Goal: Information Seeking & Learning: Understand process/instructions

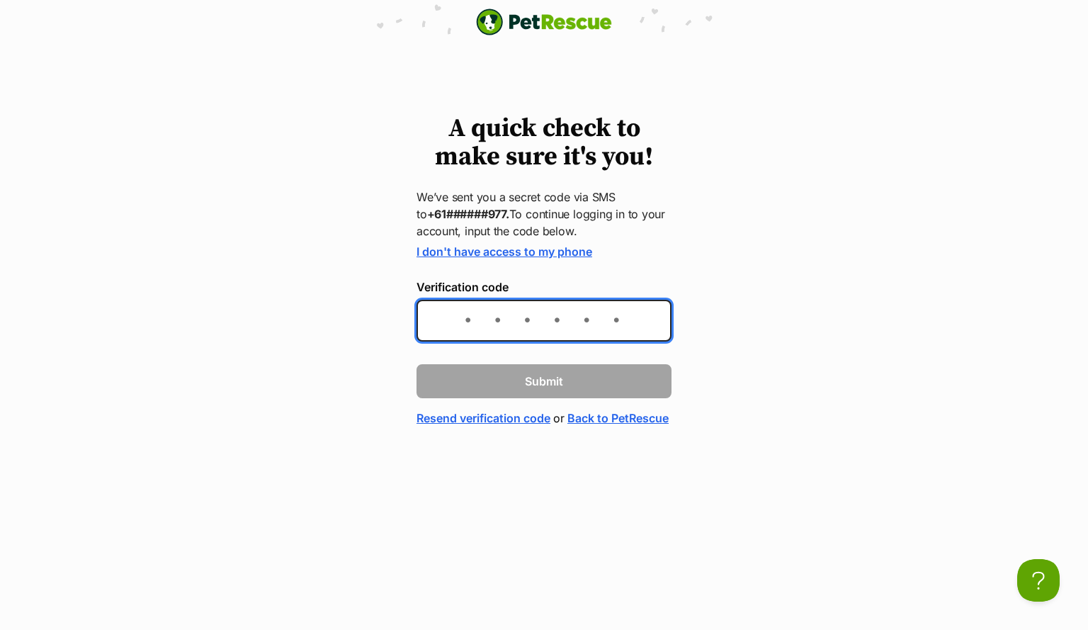
click at [589, 322] on input "Verification code" at bounding box center [543, 321] width 255 height 42
type input "981708"
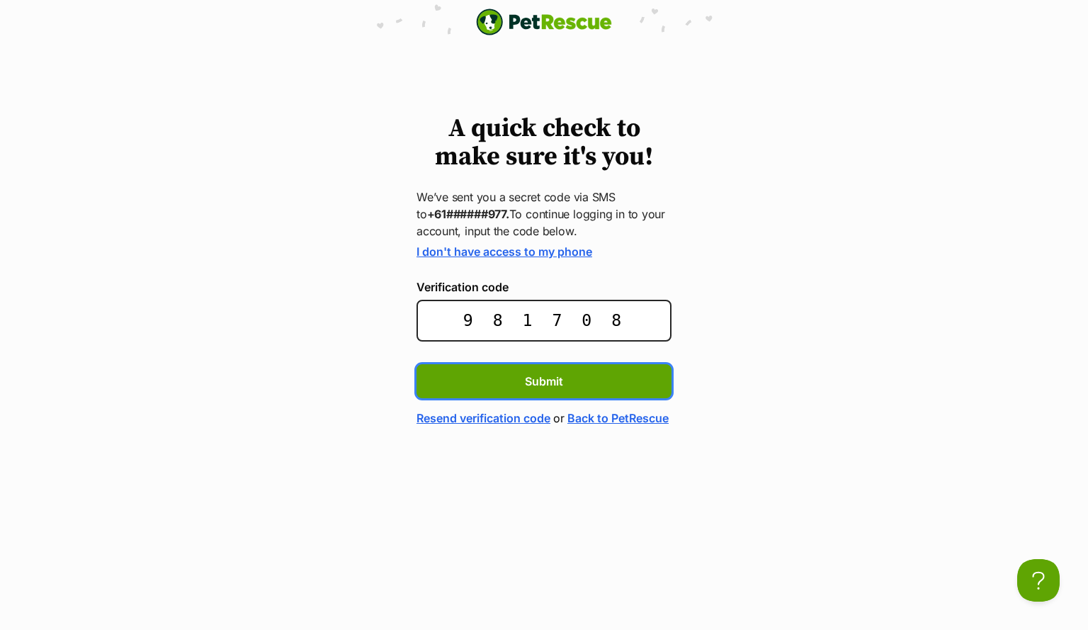
click at [416, 364] on button "Submit" at bounding box center [543, 381] width 255 height 34
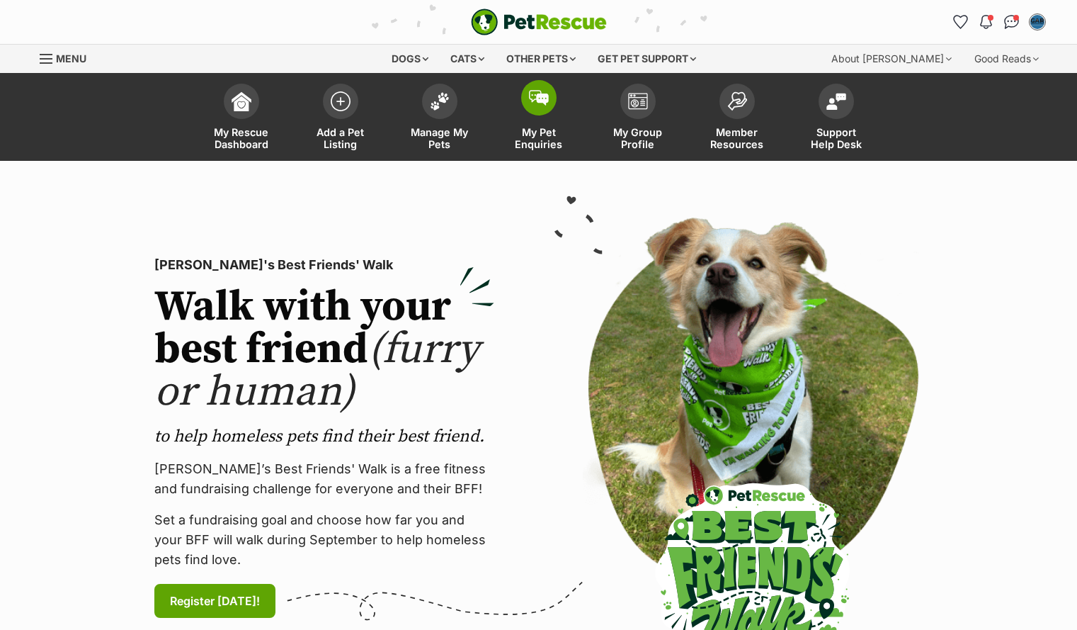
click at [519, 86] on link "My Pet Enquiries" at bounding box center [538, 118] width 99 height 84
click at [524, 89] on span at bounding box center [538, 97] width 35 height 35
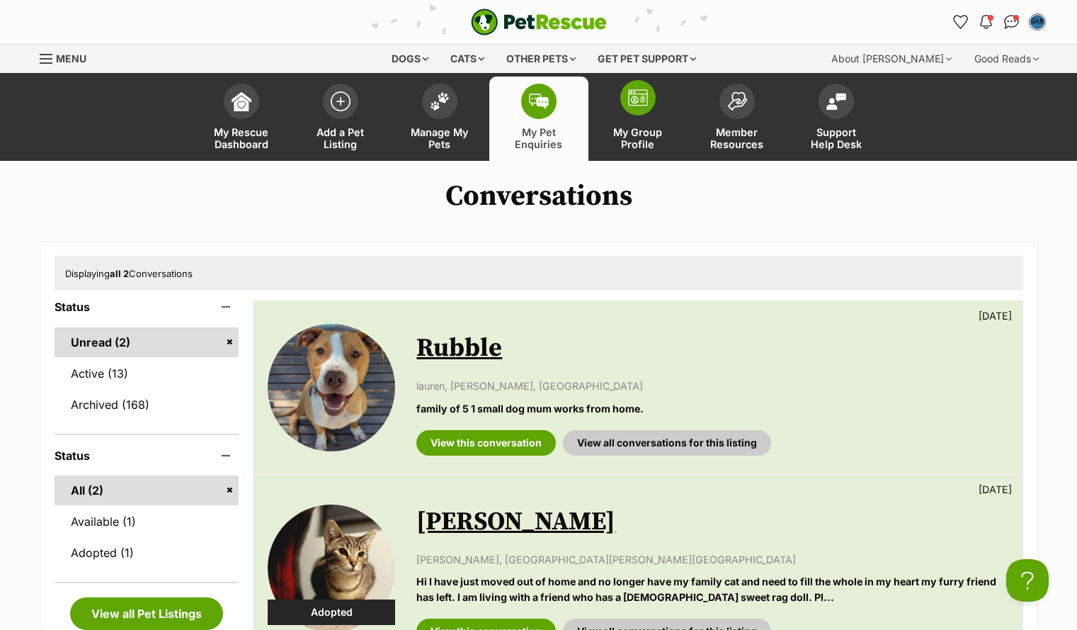
click at [635, 132] on span "My Group Profile" at bounding box center [638, 138] width 64 height 24
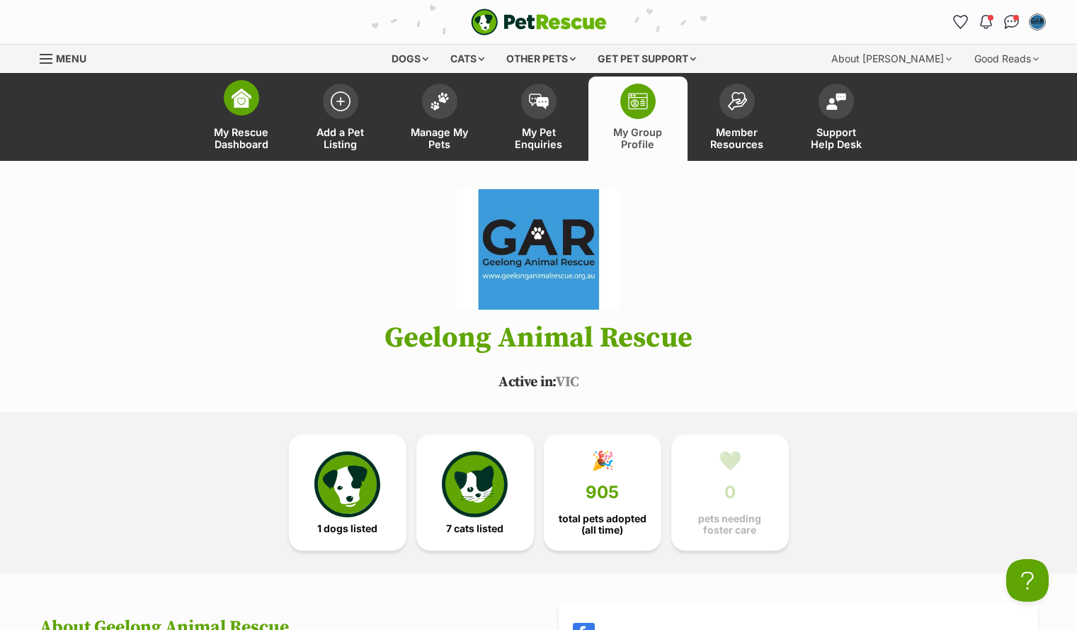
click at [227, 145] on span "My Rescue Dashboard" at bounding box center [242, 138] width 64 height 24
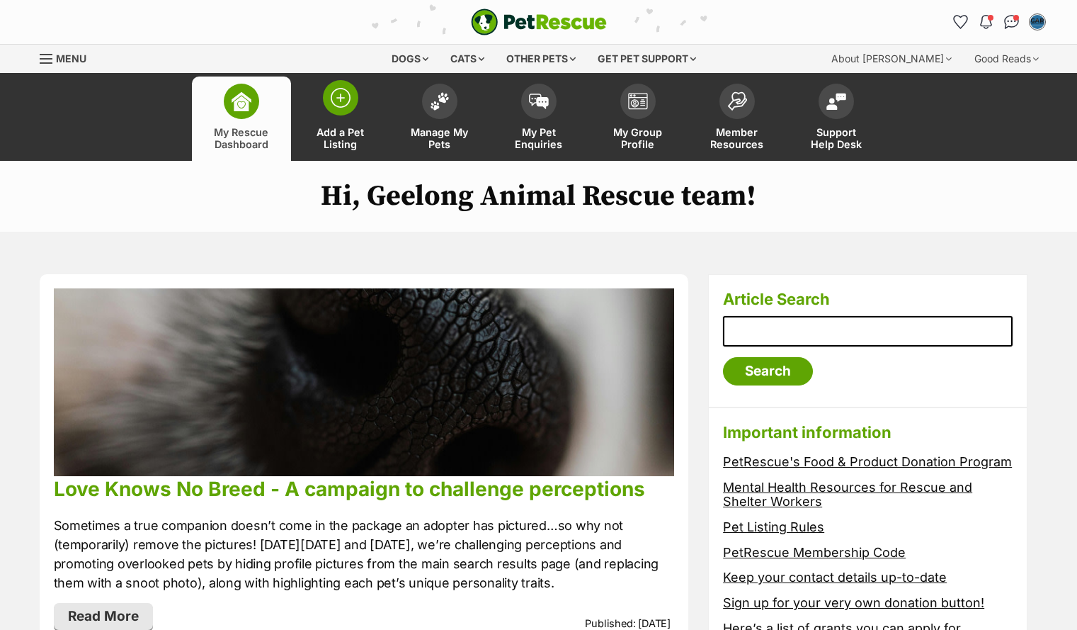
click at [349, 135] on span "Add a Pet Listing" at bounding box center [341, 138] width 64 height 24
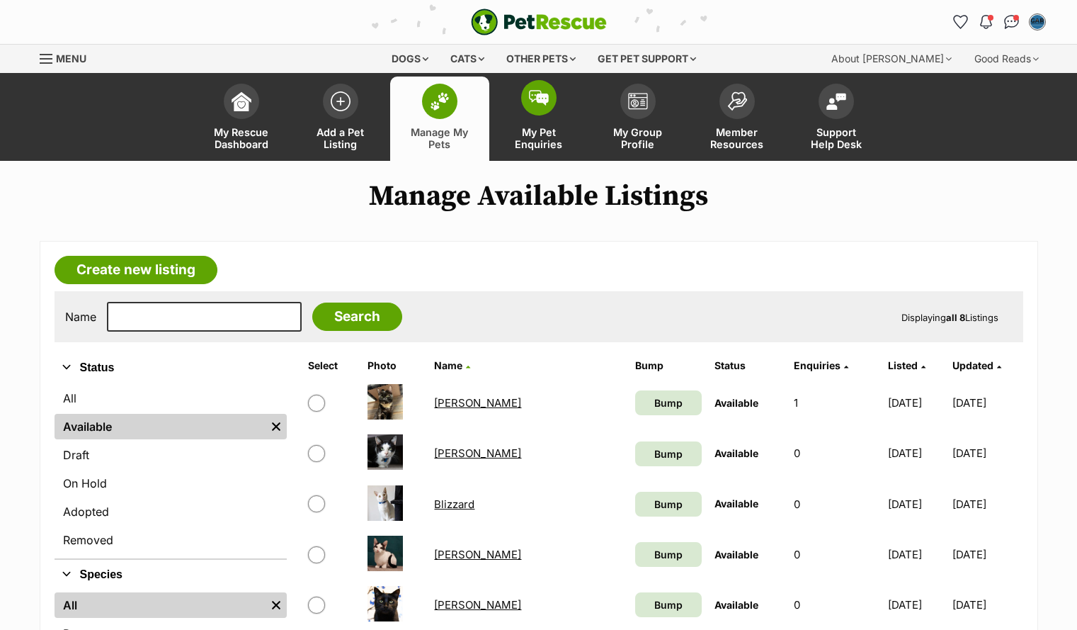
click at [546, 135] on span "My Pet Enquiries" at bounding box center [539, 138] width 64 height 24
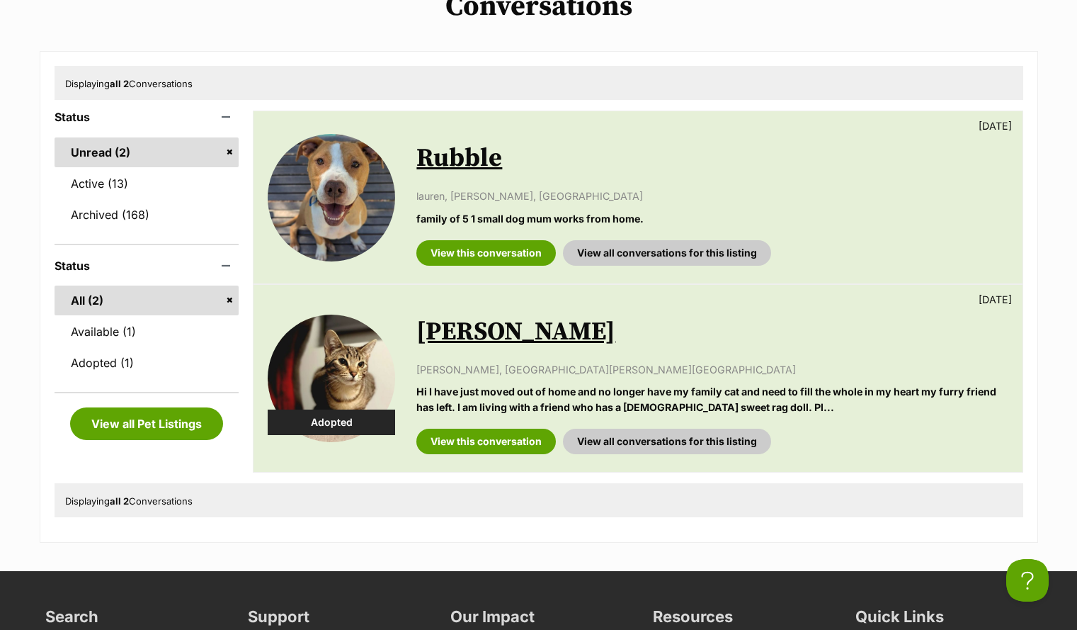
scroll to position [188, 0]
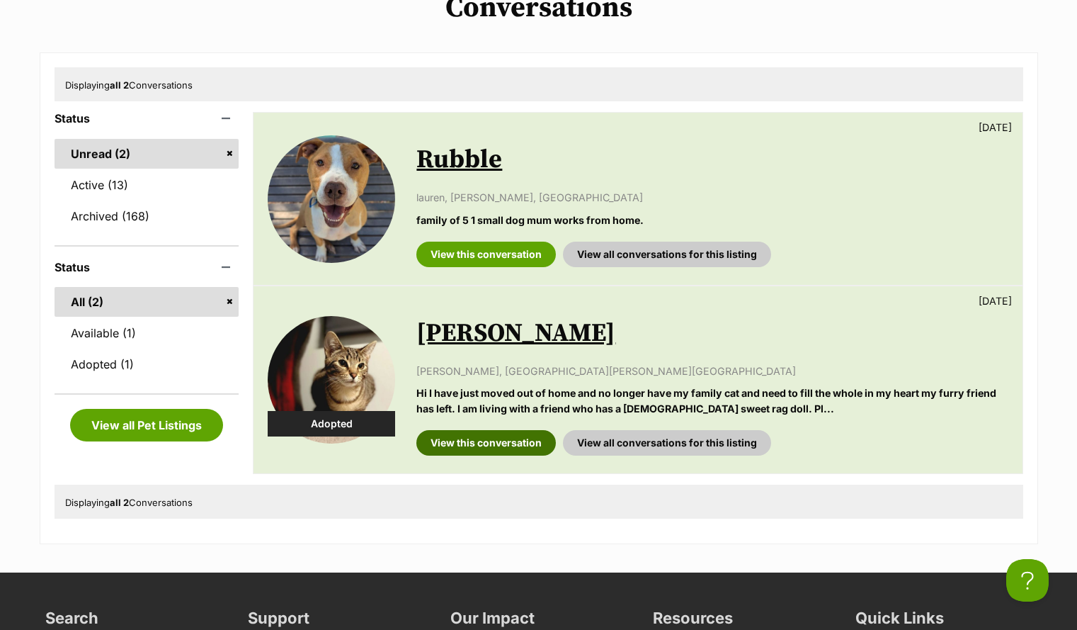
click at [510, 446] on link "View this conversation" at bounding box center [486, 442] width 140 height 25
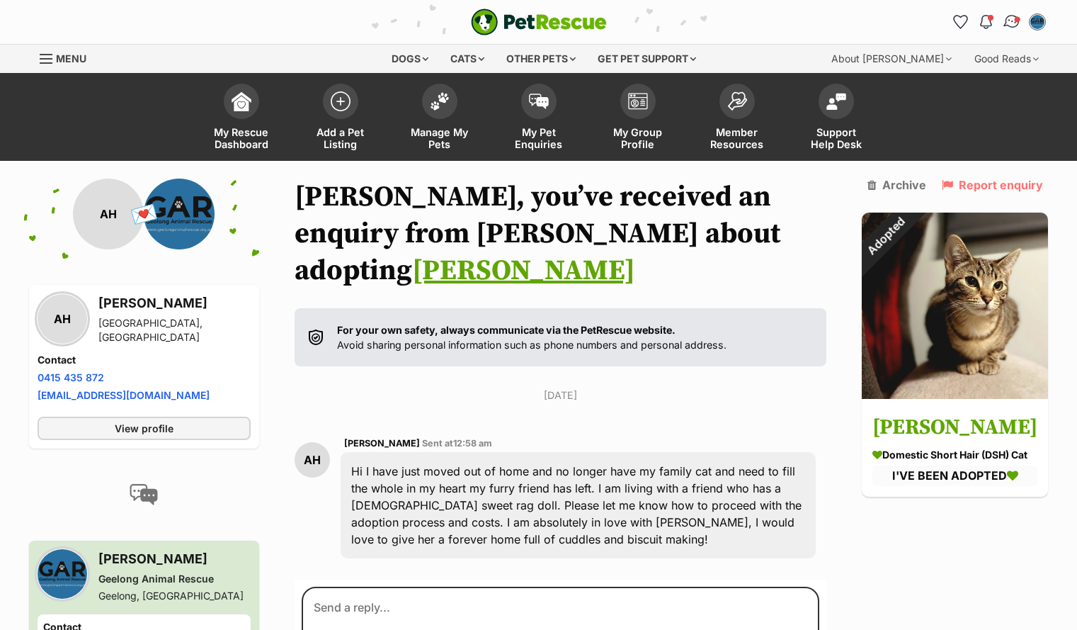
click at [1009, 28] on img "Conversations" at bounding box center [1011, 22] width 19 height 18
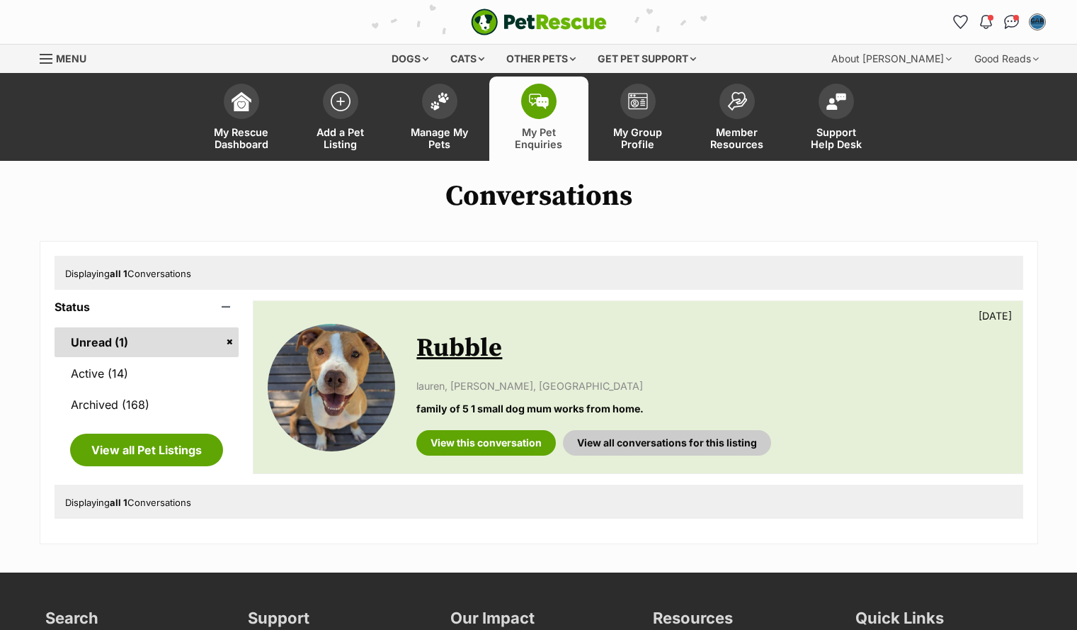
click at [1034, 21] on img "My account" at bounding box center [1037, 22] width 14 height 14
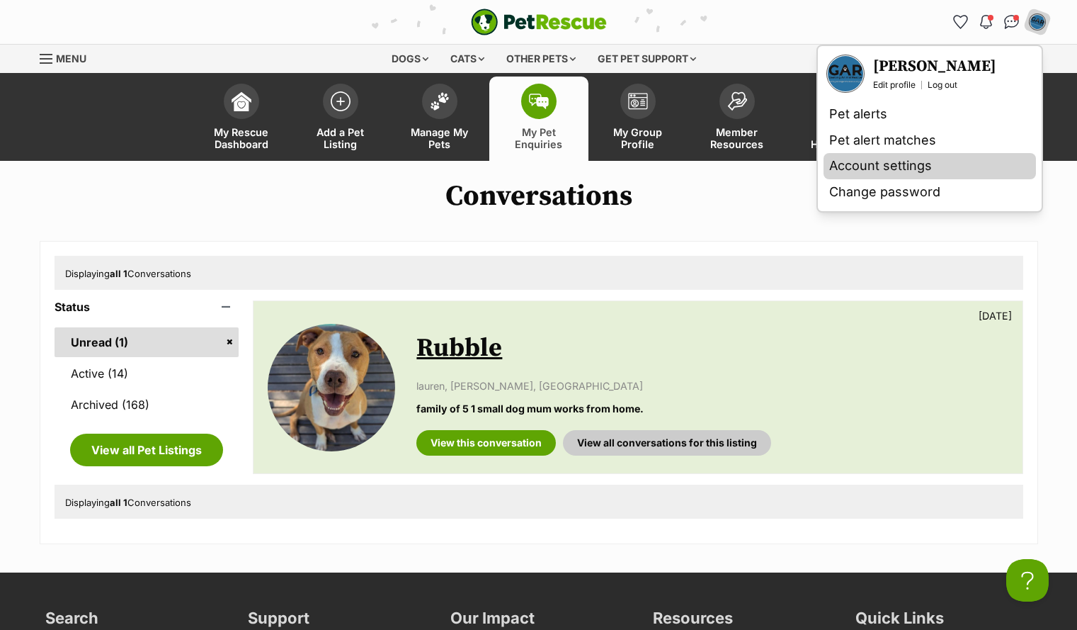
click at [911, 173] on link "Account settings" at bounding box center [930, 166] width 212 height 26
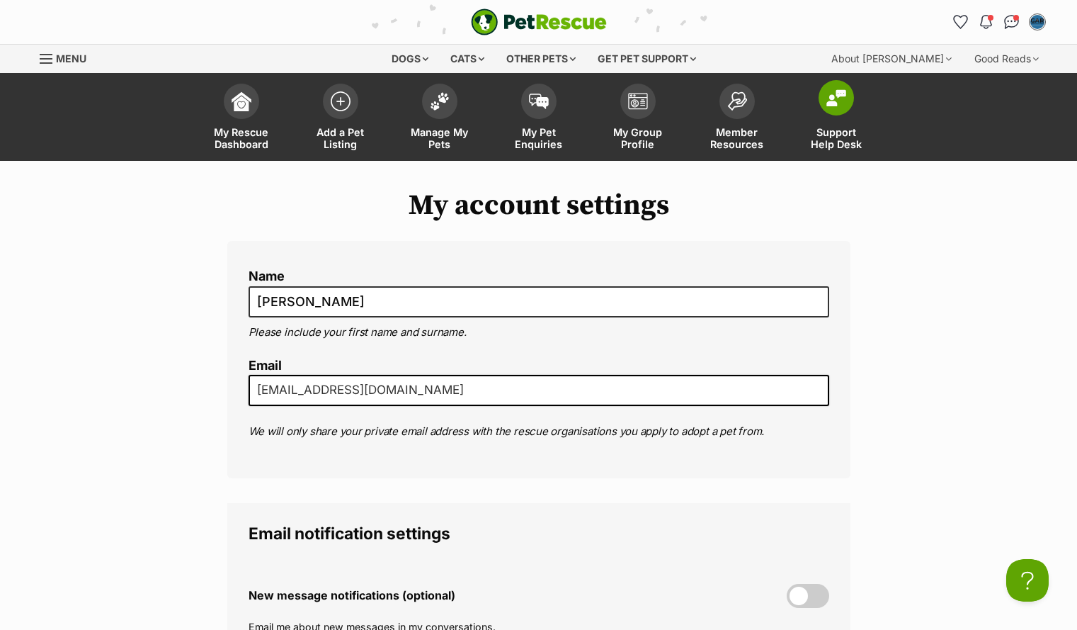
click at [836, 136] on span "Support Help Desk" at bounding box center [837, 138] width 64 height 24
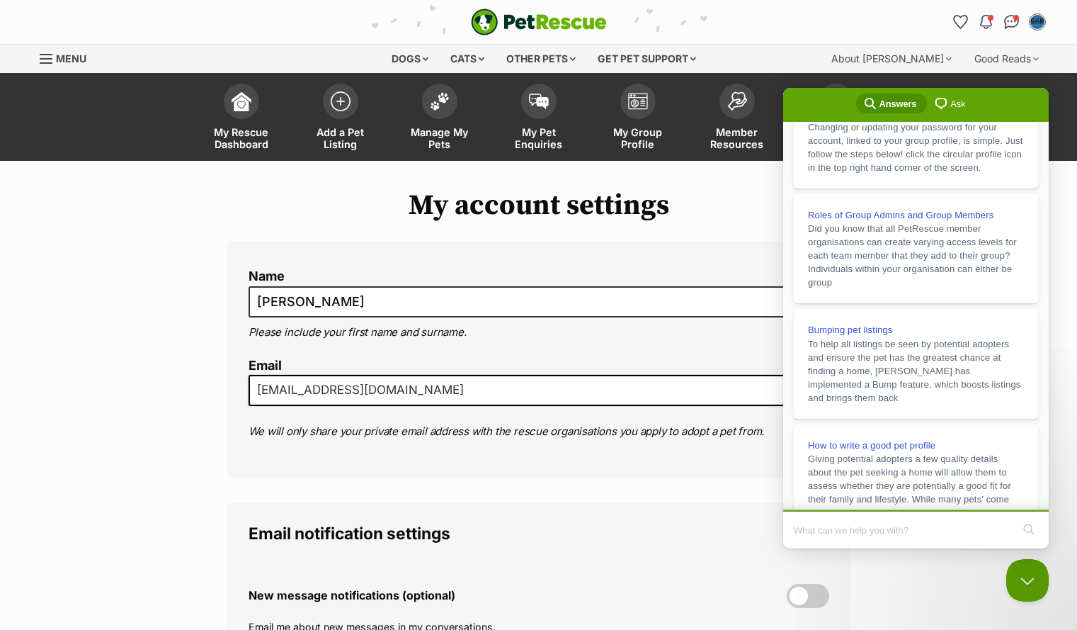
scroll to position [246, 0]
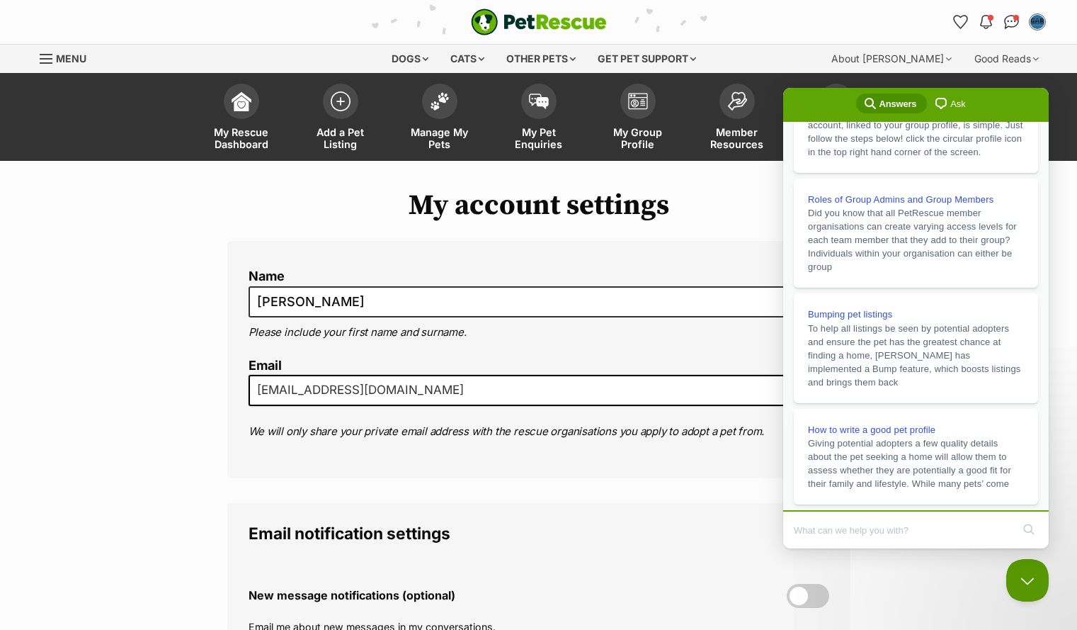
click at [870, 529] on input "Search Doc articles" at bounding box center [903, 530] width 218 height 30
type input "How to send auto response to pet enquiries"
click button "search" at bounding box center [1029, 529] width 23 height 23
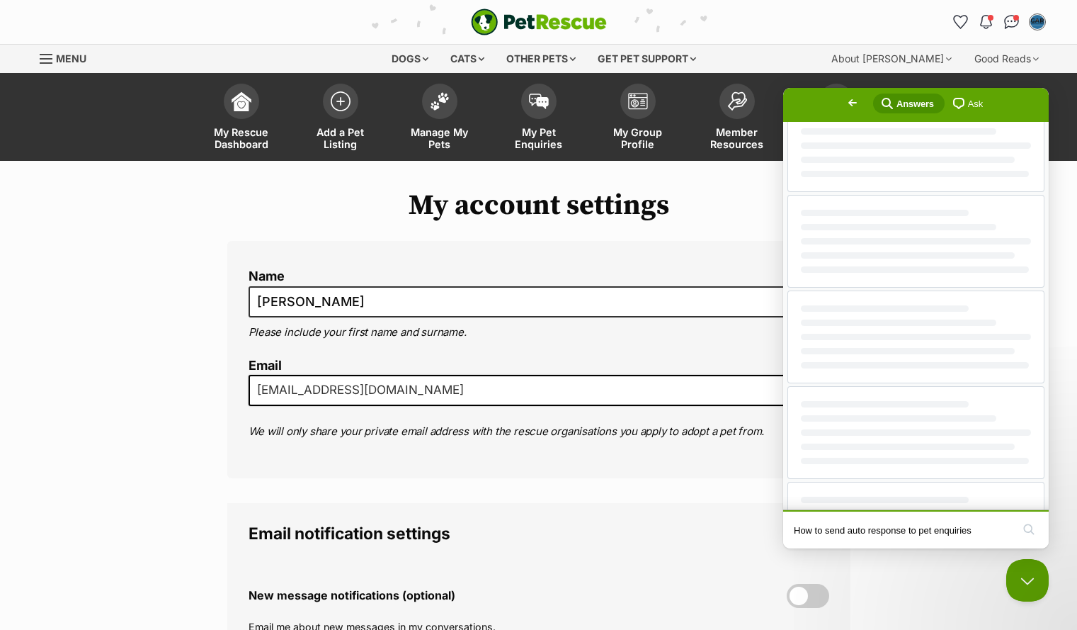
scroll to position [0, 0]
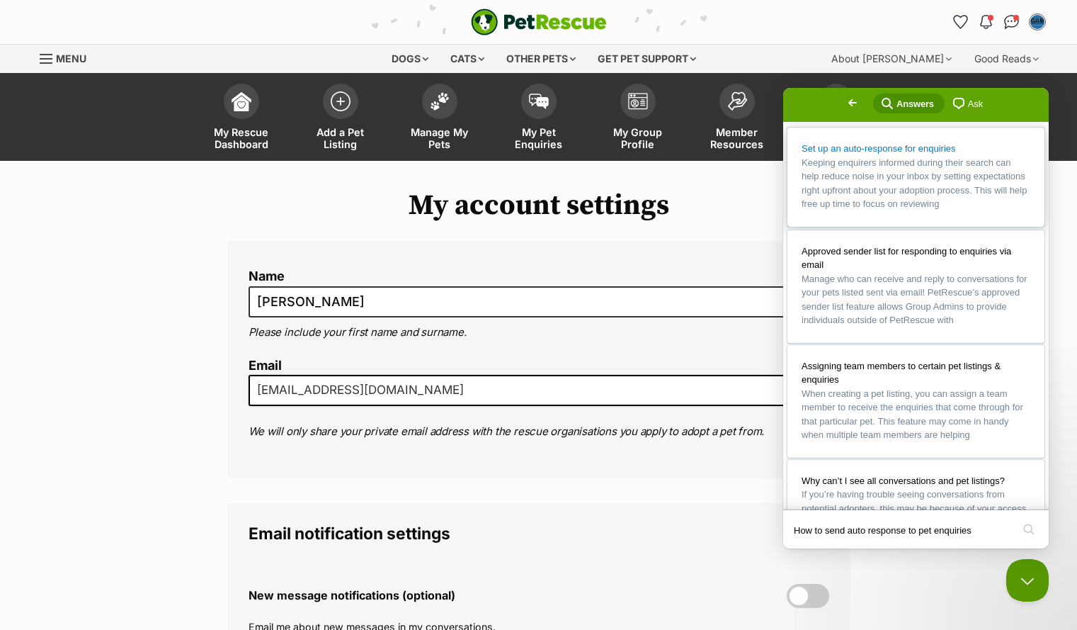
click at [903, 145] on span "Set up an auto-response for enquiries" at bounding box center [879, 148] width 154 height 11
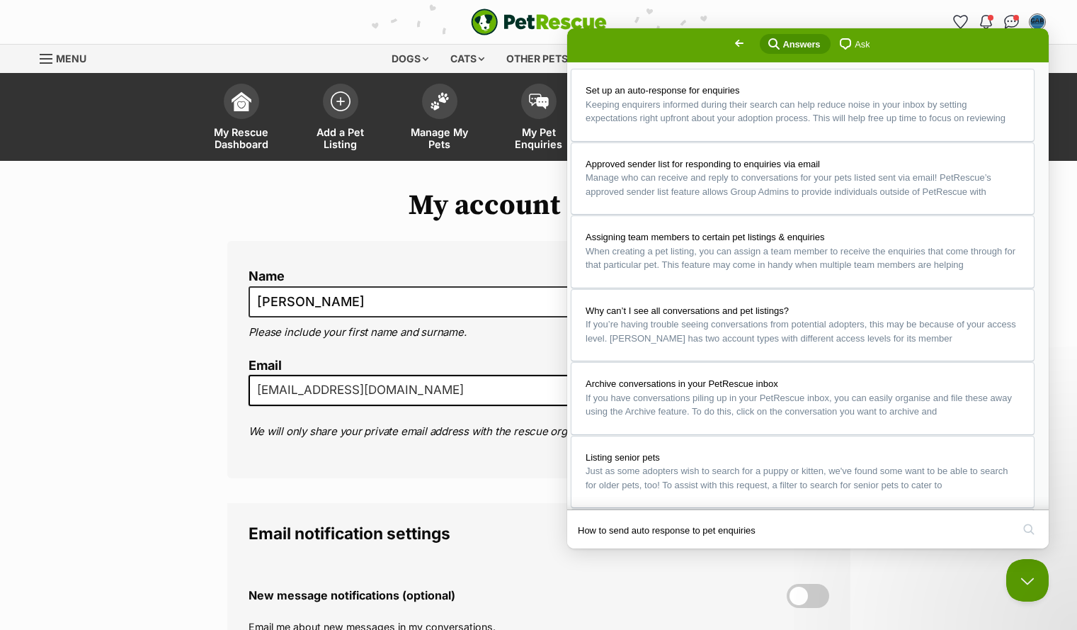
scroll to position [482, 0]
click at [404, 251] on div "Name Chelsea Cheavin Please include your first name and surname. Email post@gee…" at bounding box center [538, 360] width 623 height 238
click at [593, 549] on button "Close" at bounding box center [580, 558] width 25 height 18
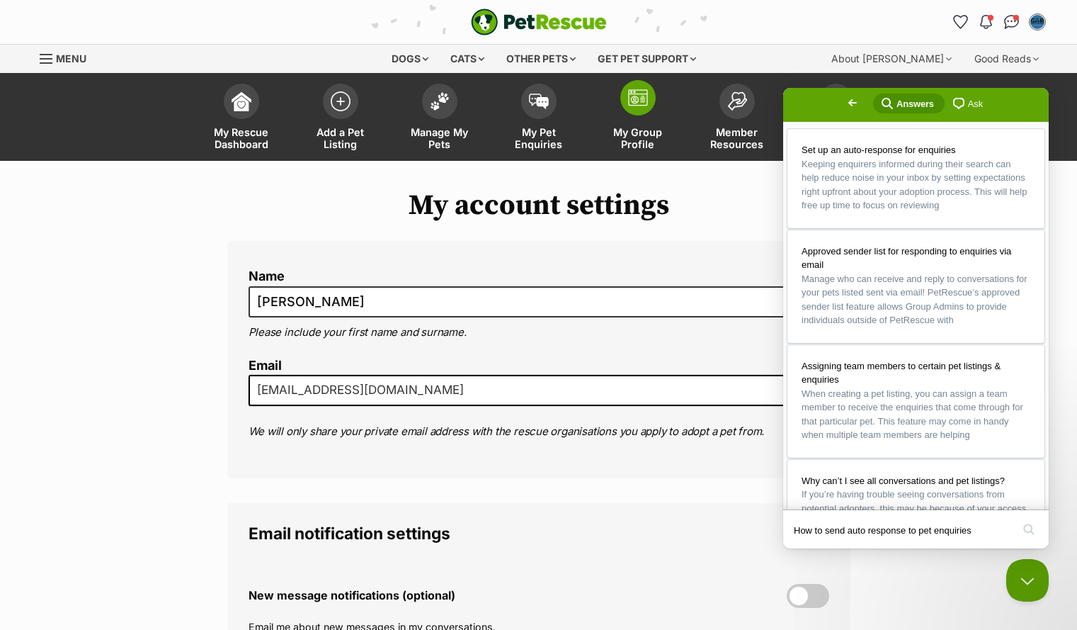
click at [657, 114] on link "My Group Profile" at bounding box center [638, 118] width 99 height 84
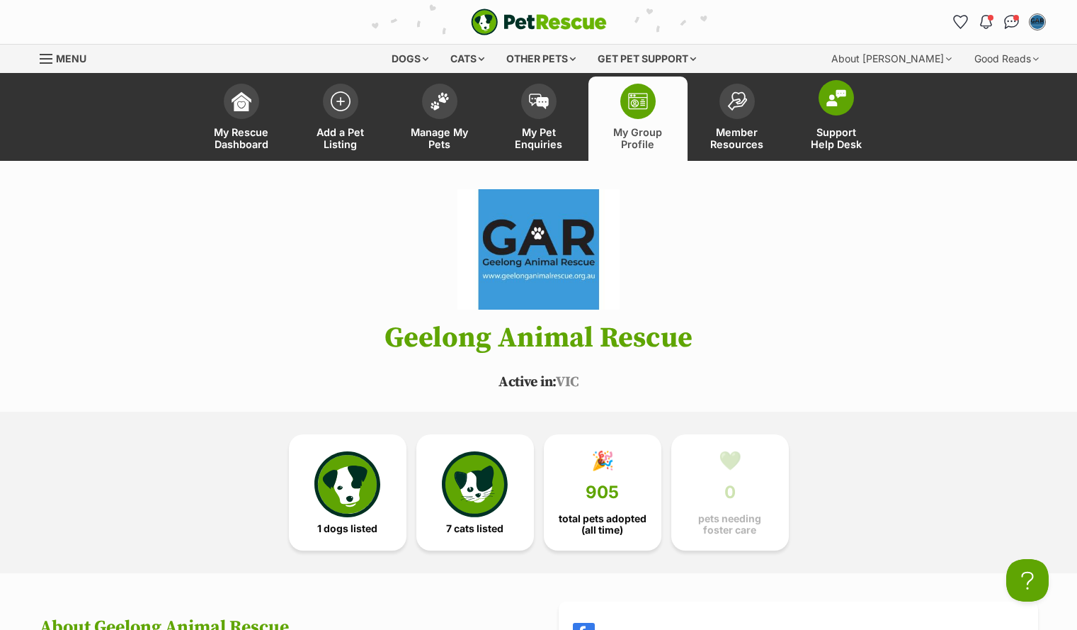
click at [841, 87] on span at bounding box center [836, 97] width 35 height 35
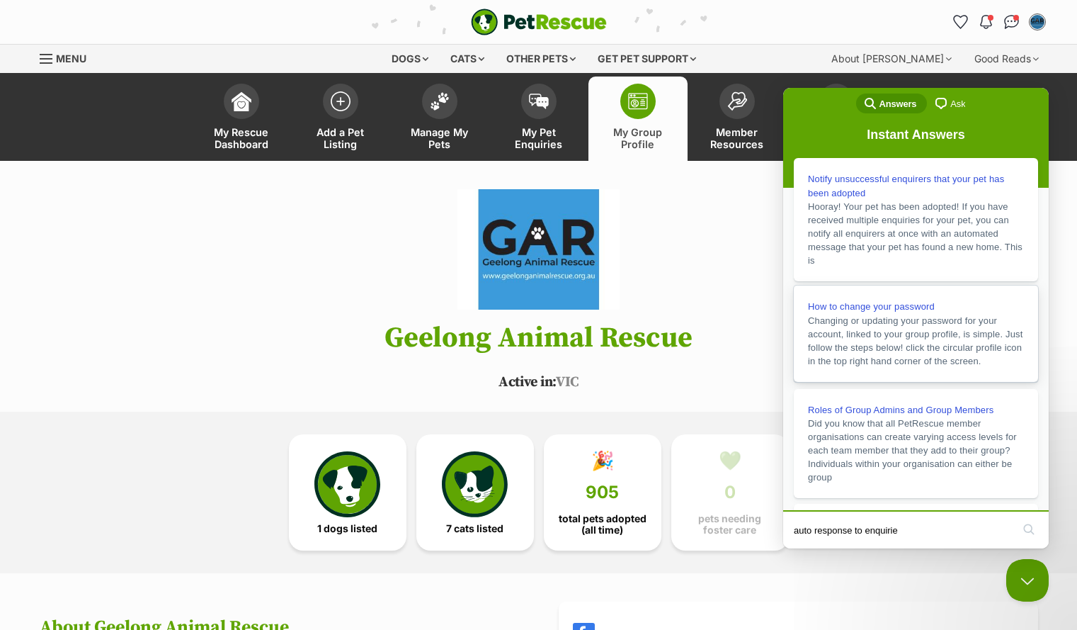
type input "auto response to enquiries"
click button "search" at bounding box center [1029, 529] width 23 height 23
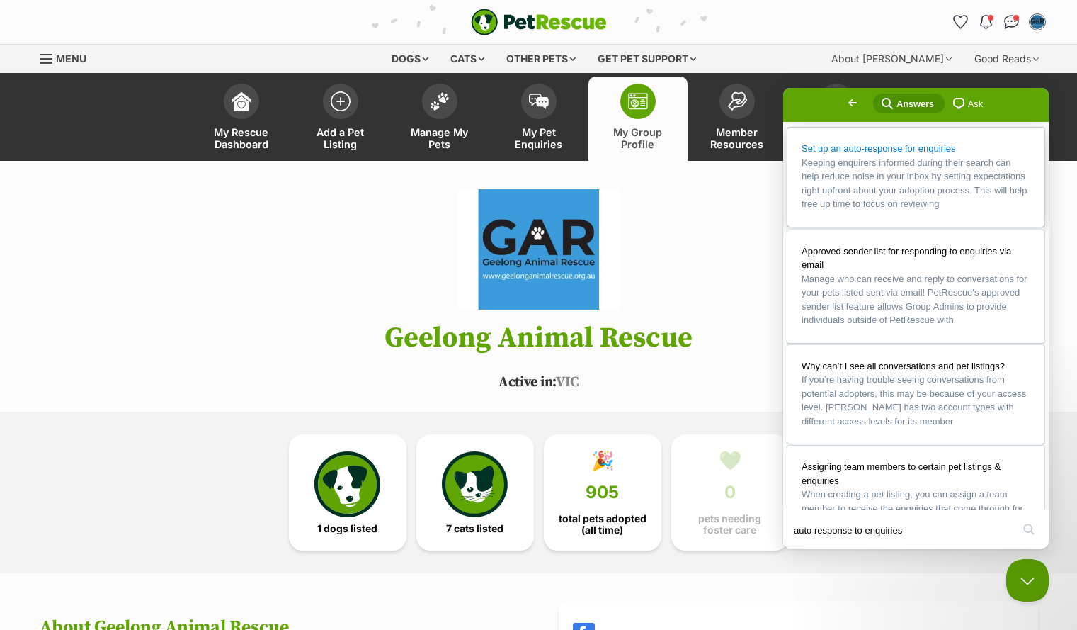
click at [881, 161] on span "Keeping enquirers informed during their search can help reduce noise in your in…" at bounding box center [914, 183] width 225 height 52
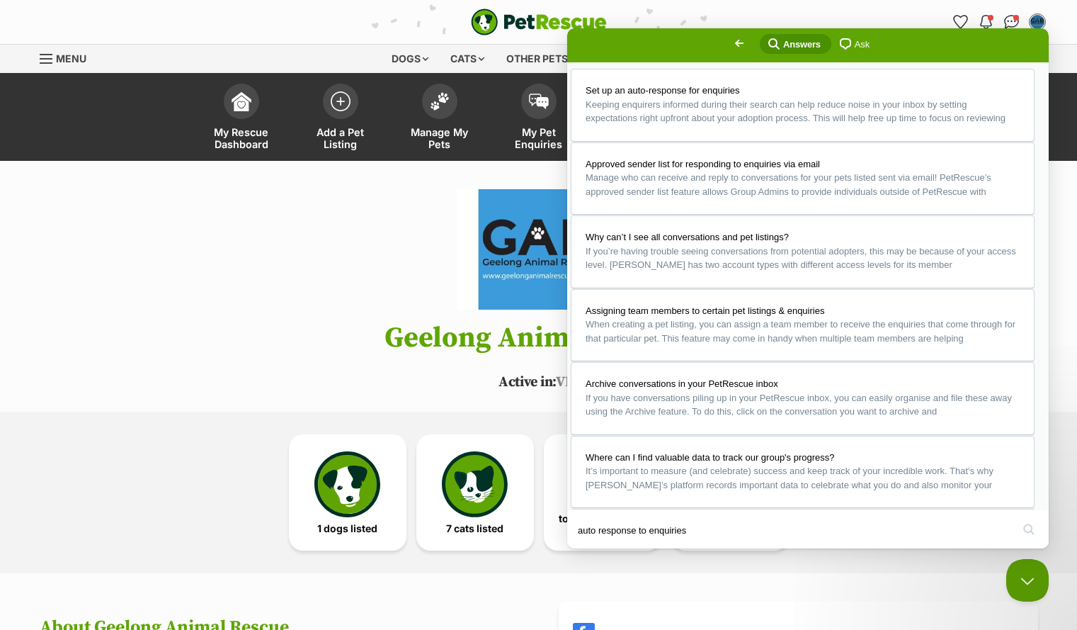
scroll to position [411, 0]
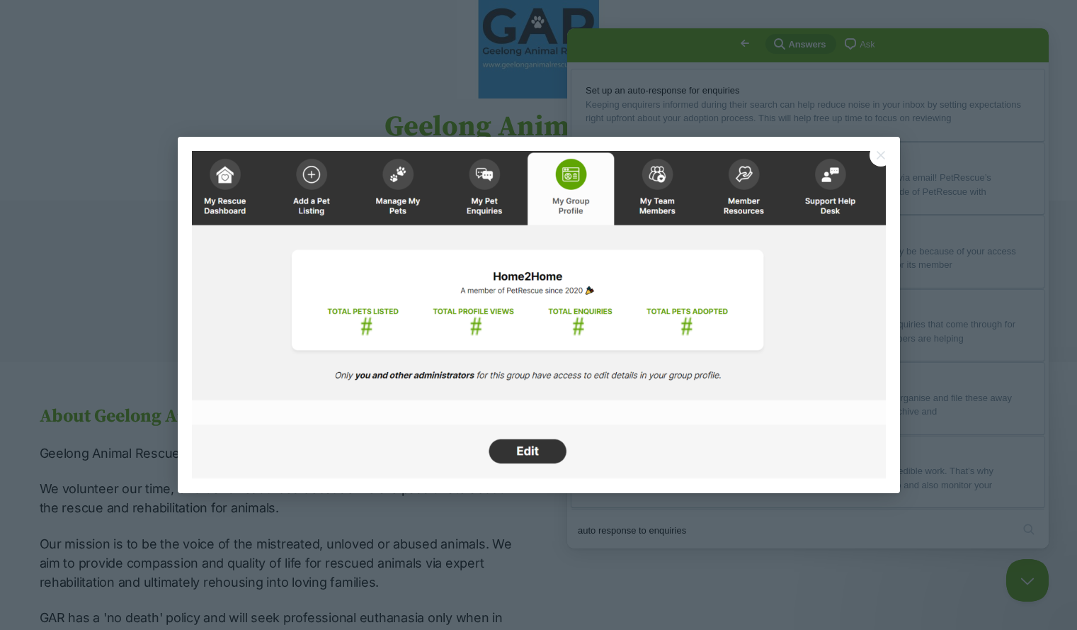
scroll to position [212, 0]
click at [531, 455] on img at bounding box center [539, 315] width 694 height 328
click at [314, 68] on div at bounding box center [538, 315] width 1077 height 630
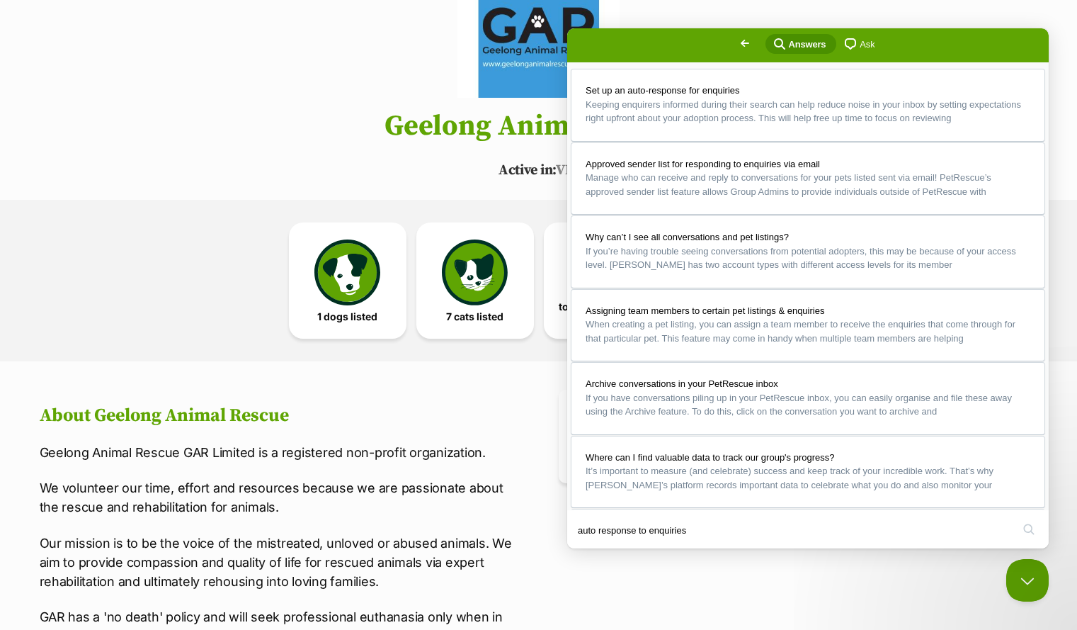
click at [293, 99] on header "Geelong Animal Rescue Active in: VIC" at bounding box center [538, 79] width 1041 height 204
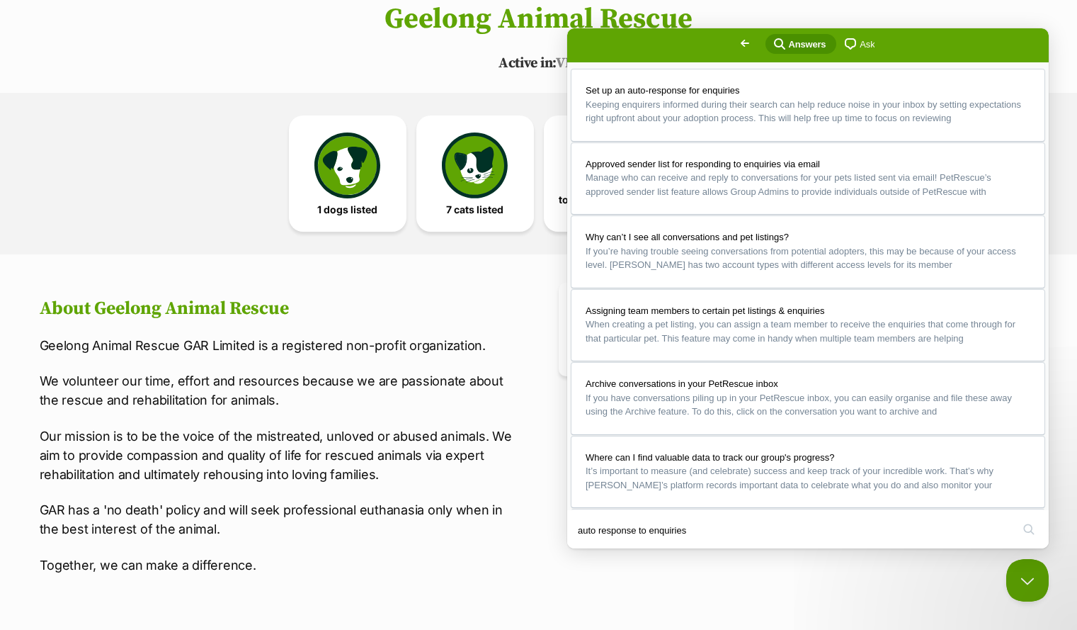
scroll to position [326, 0]
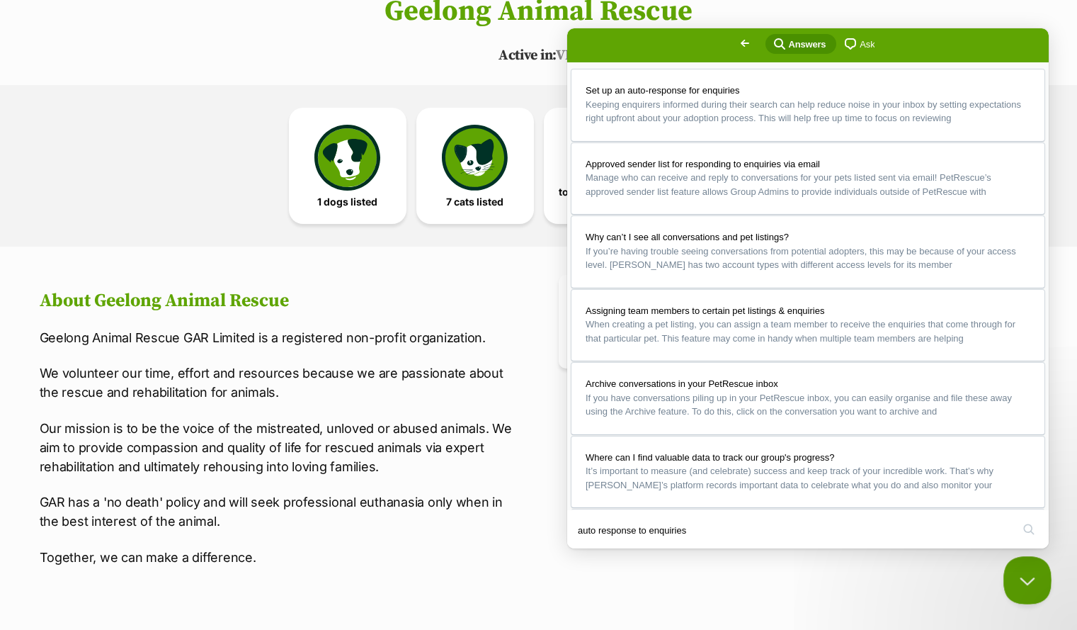
click at [1034, 575] on button "Close Beacon popover" at bounding box center [1025, 577] width 42 height 42
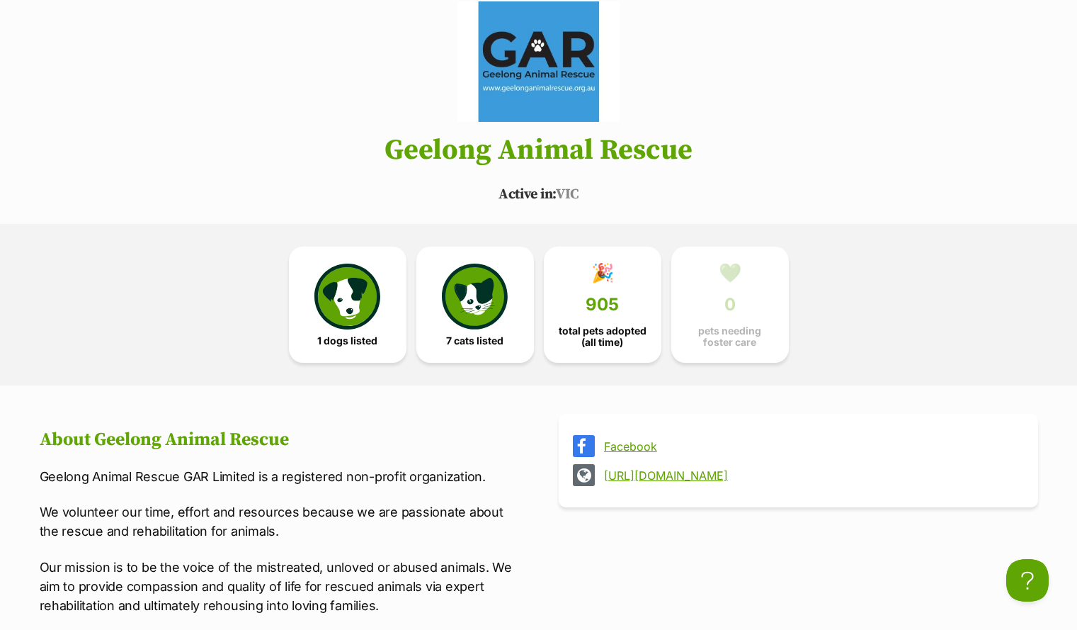
scroll to position [183, 0]
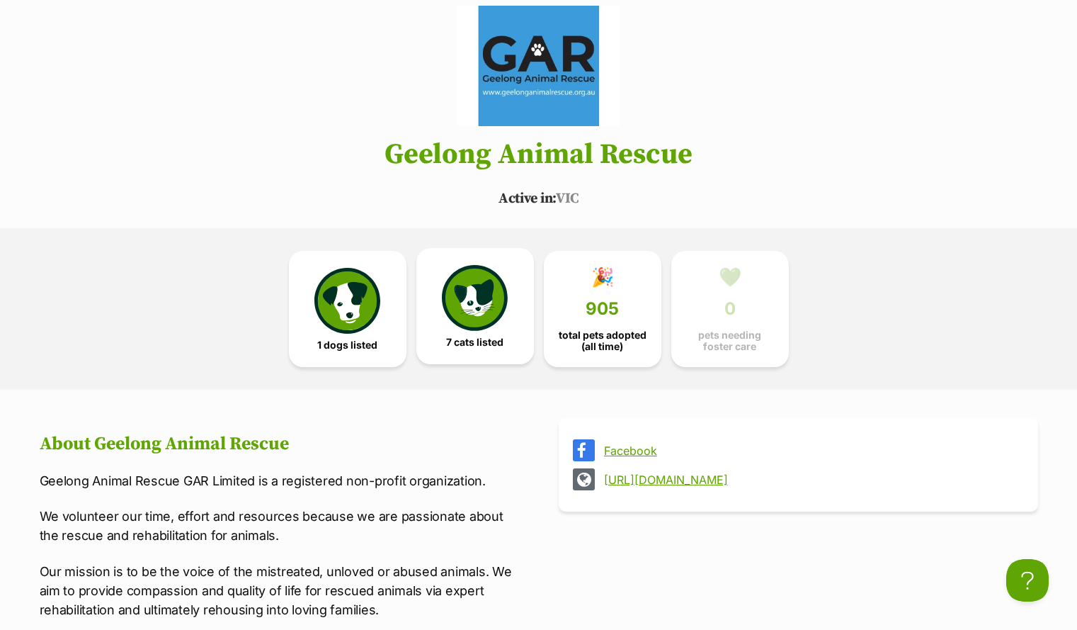
click at [470, 331] on link "7 cats listed" at bounding box center [475, 306] width 118 height 116
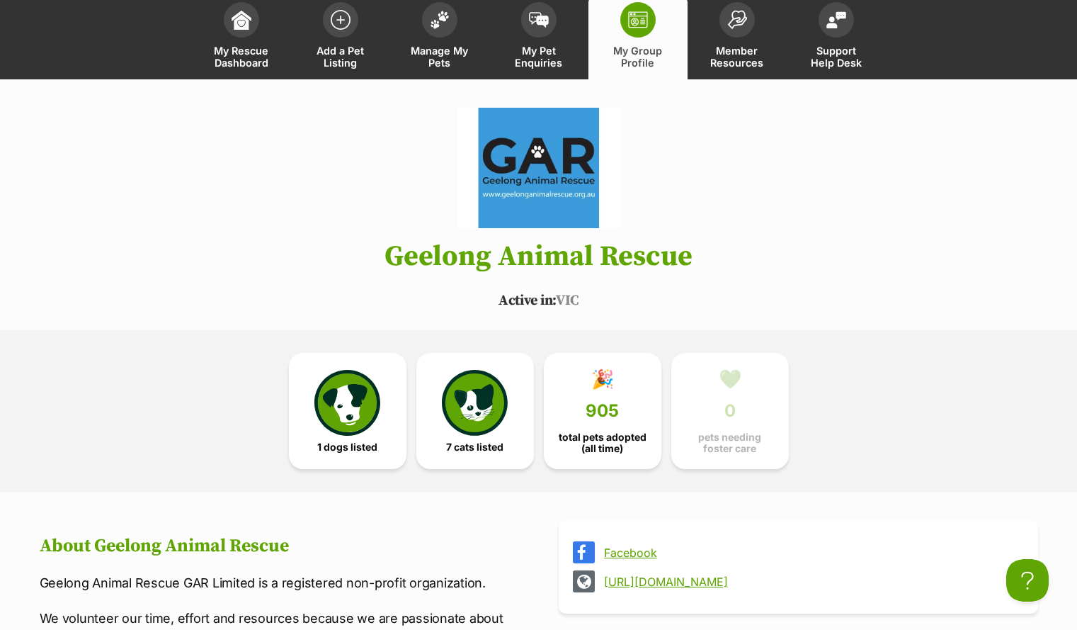
scroll to position [1, 0]
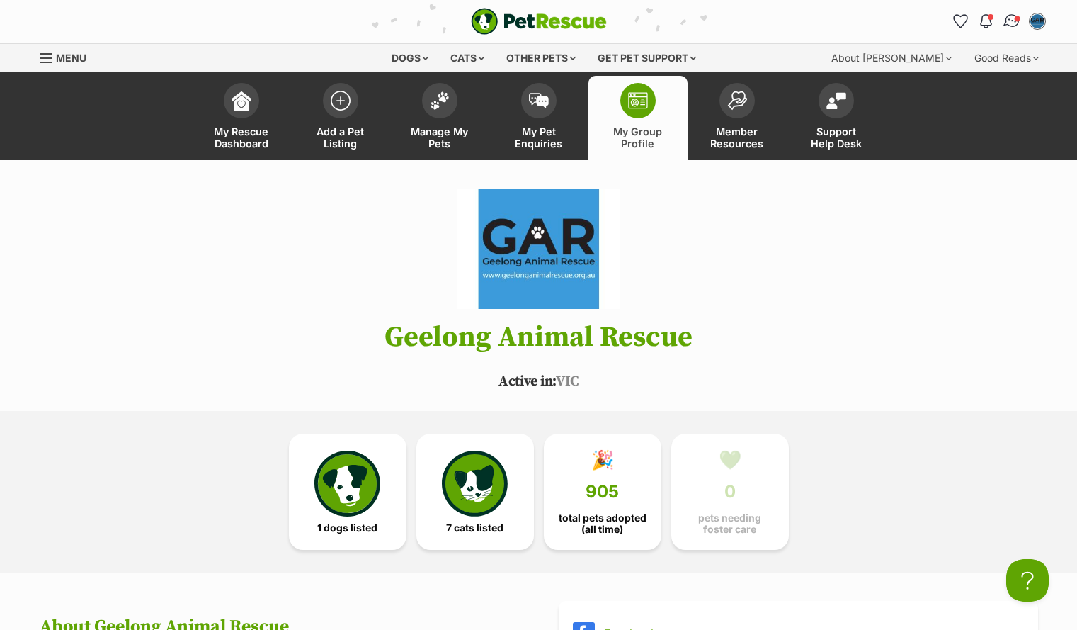
click at [1004, 27] on link "Conversations" at bounding box center [1011, 20] width 29 height 29
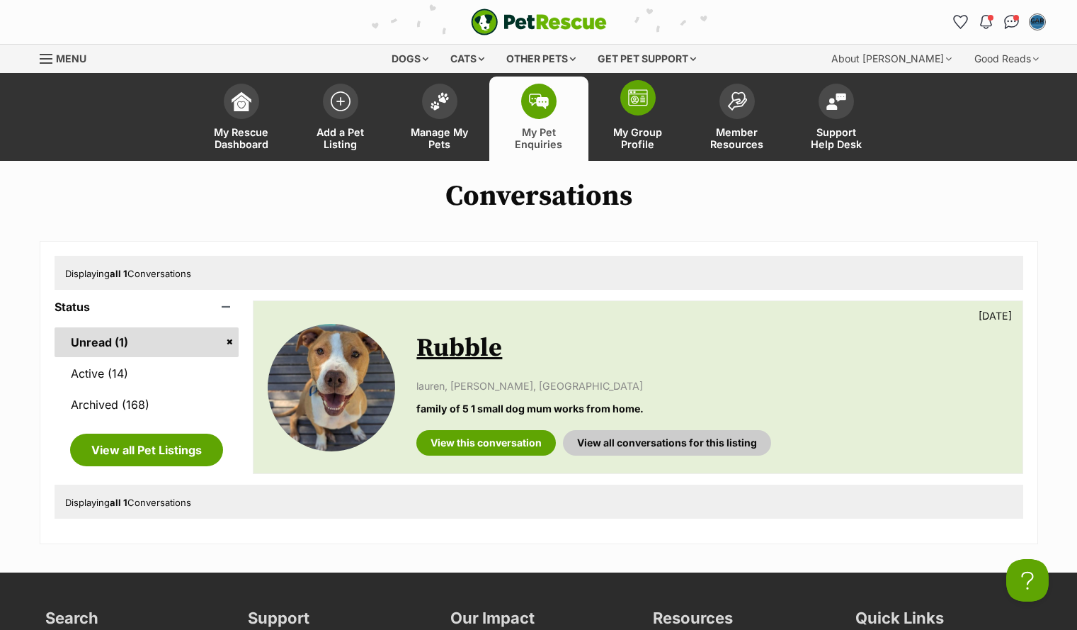
click at [644, 114] on span at bounding box center [637, 97] width 35 height 35
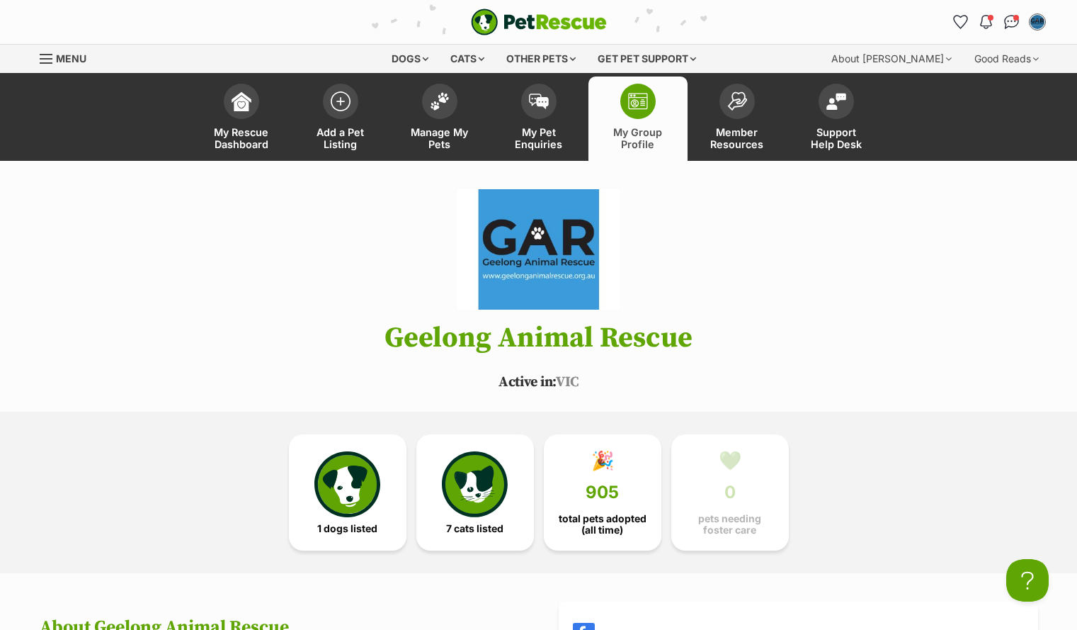
click at [547, 393] on p "Active in: VIC" at bounding box center [538, 382] width 1041 height 21
drag, startPoint x: 540, startPoint y: 382, endPoint x: 549, endPoint y: 324, distance: 58.1
click at [549, 324] on header "Geelong Animal Rescue Active in: VIC" at bounding box center [538, 291] width 1041 height 204
click at [549, 324] on h1 "Geelong Animal Rescue" at bounding box center [538, 337] width 1041 height 31
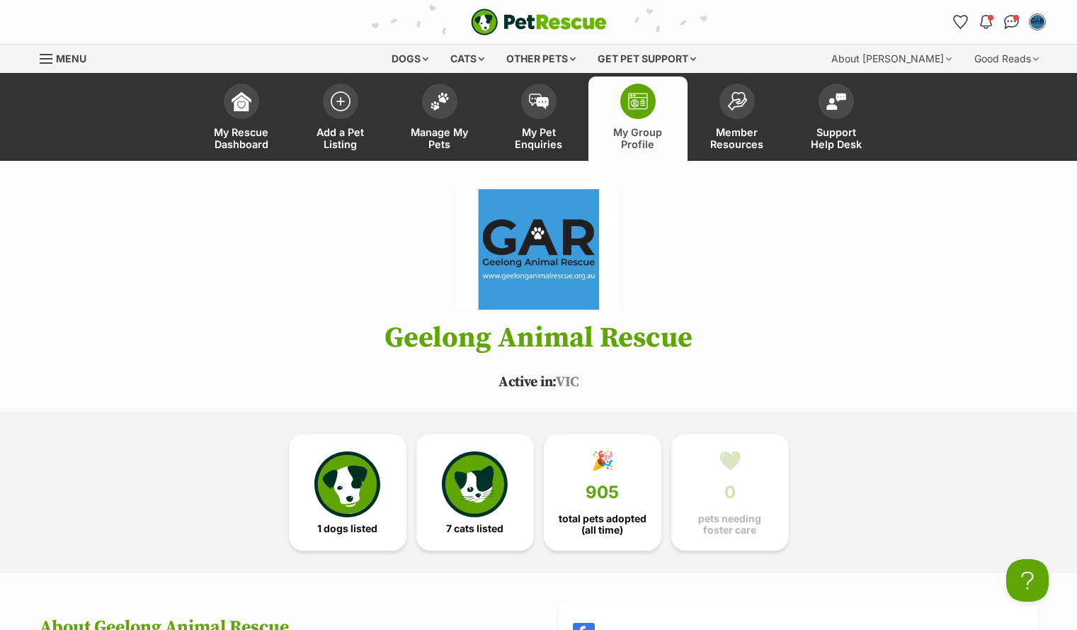
click at [330, 346] on h1 "Geelong Animal Rescue" at bounding box center [538, 337] width 1041 height 31
click at [1031, 583] on button "Open Beacon popover" at bounding box center [1025, 577] width 42 height 42
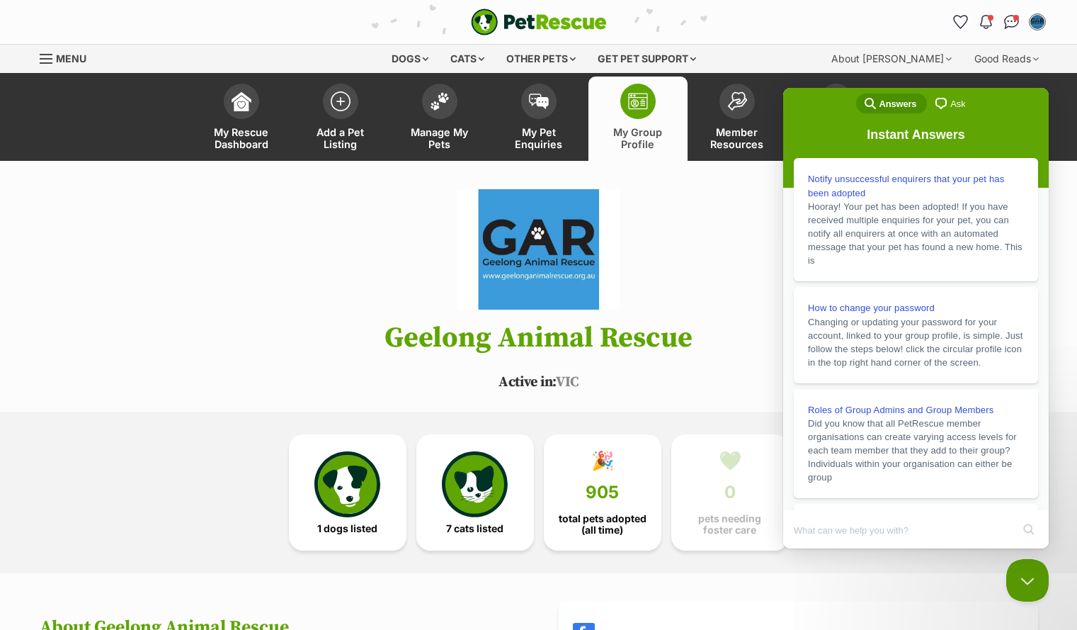
click at [711, 216] on header "Geelong Animal Rescue Active in: VIC" at bounding box center [538, 291] width 1041 height 204
click at [57, 296] on header "Geelong Animal Rescue Active in: VIC" at bounding box center [538, 291] width 1041 height 204
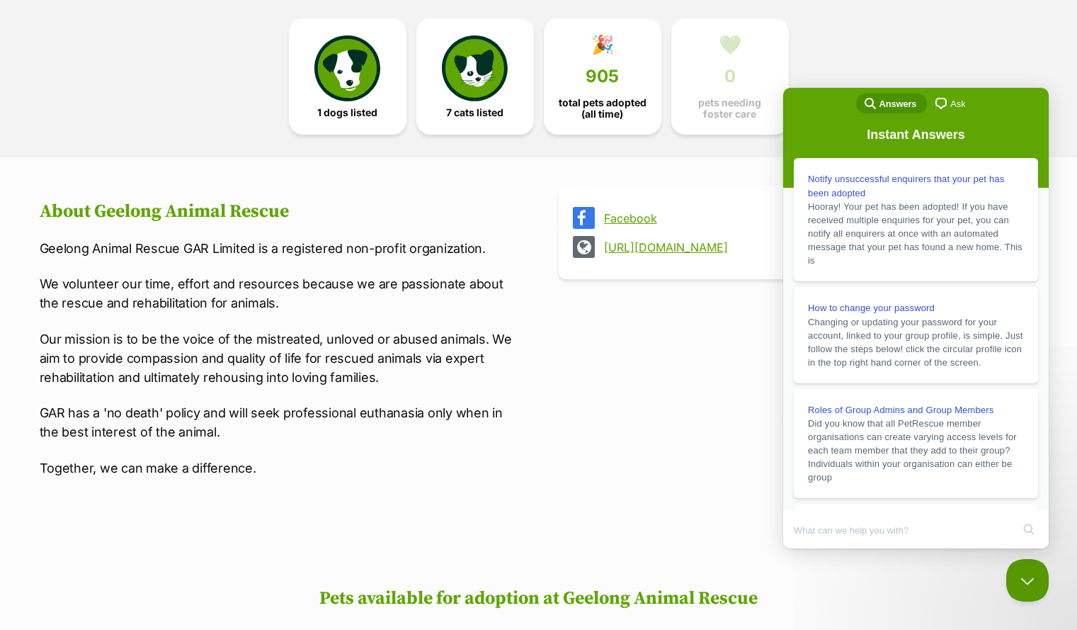
scroll to position [417, 0]
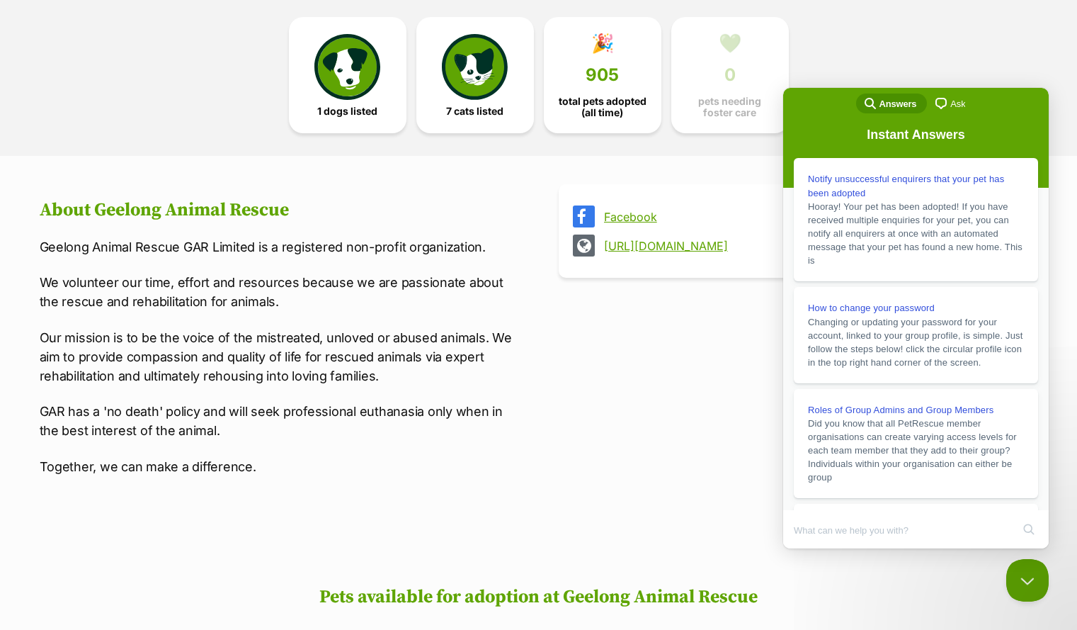
click at [203, 493] on article "About Geelong Animal Rescue Geelong Animal Rescue GAR Limited is a registered n…" at bounding box center [279, 346] width 479 height 324
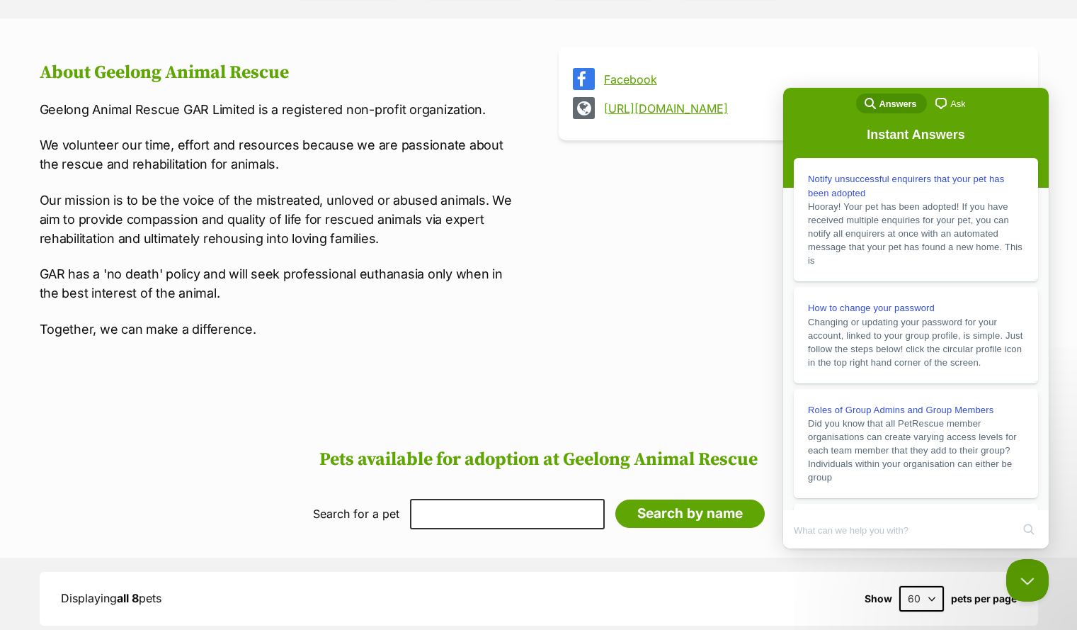
scroll to position [556, 0]
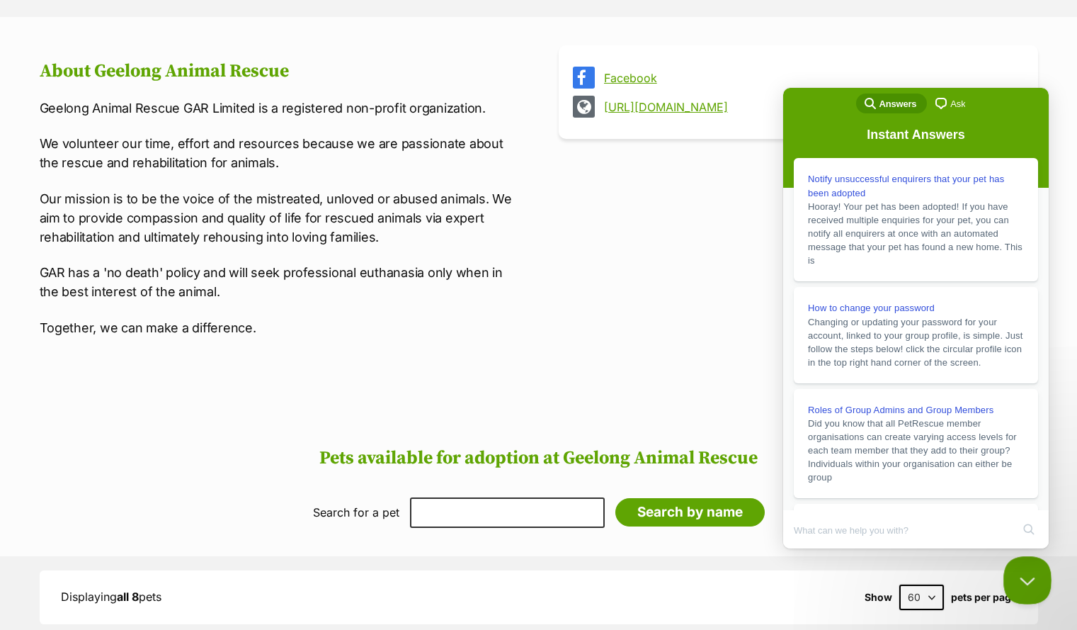
click at [1023, 569] on button "Close Beacon popover" at bounding box center [1025, 577] width 42 height 42
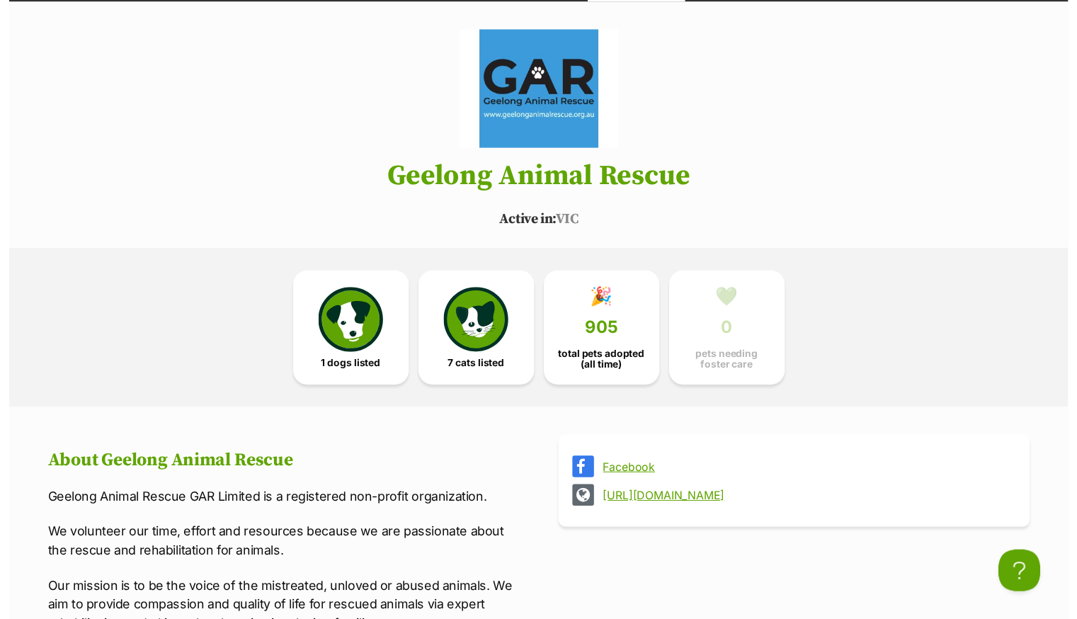
scroll to position [0, 0]
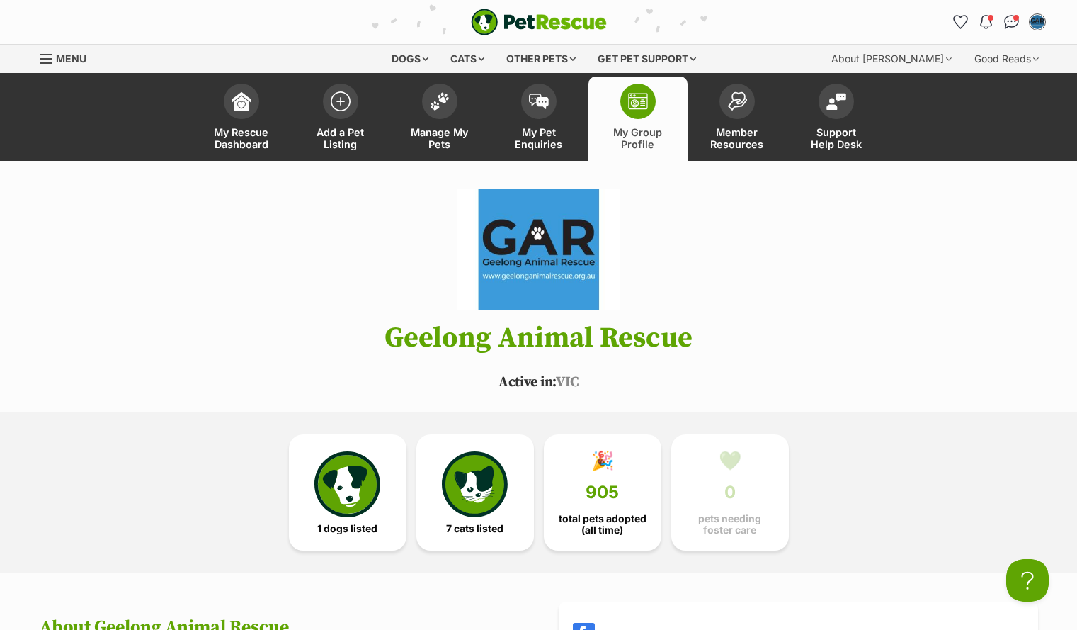
click at [50, 58] on span "Menu" at bounding box center [46, 58] width 13 height 1
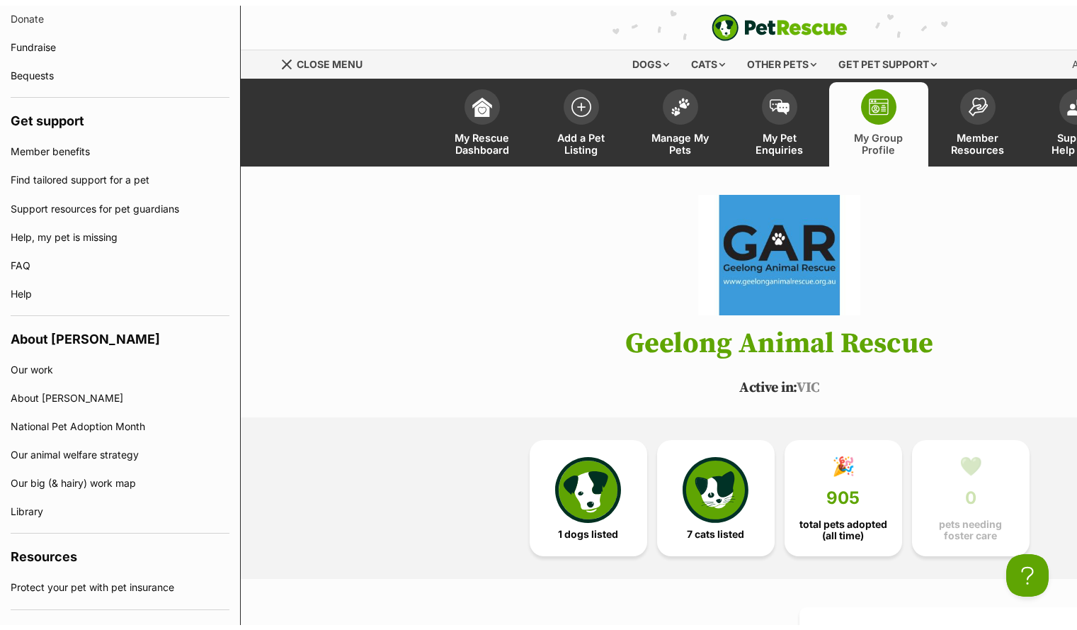
scroll to position [910, 0]
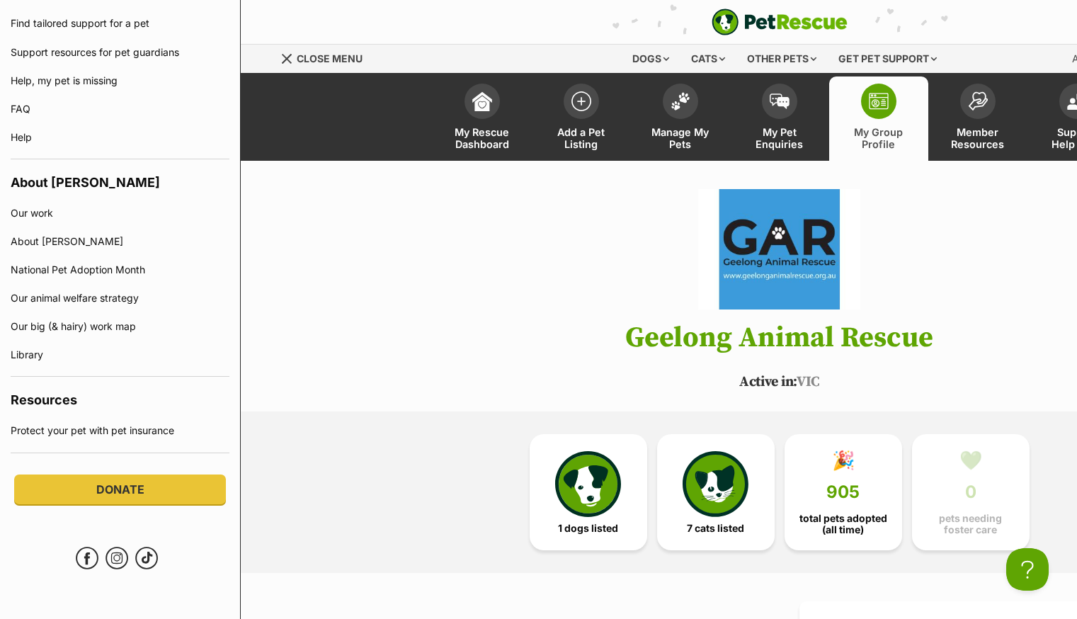
click at [413, 296] on header "Geelong Animal Rescue Active in: VIC" at bounding box center [779, 291] width 1041 height 204
click at [382, 295] on header "Geelong Animal Rescue Active in: VIC" at bounding box center [779, 291] width 1041 height 204
click at [301, 53] on span "Close menu" at bounding box center [330, 58] width 66 height 12
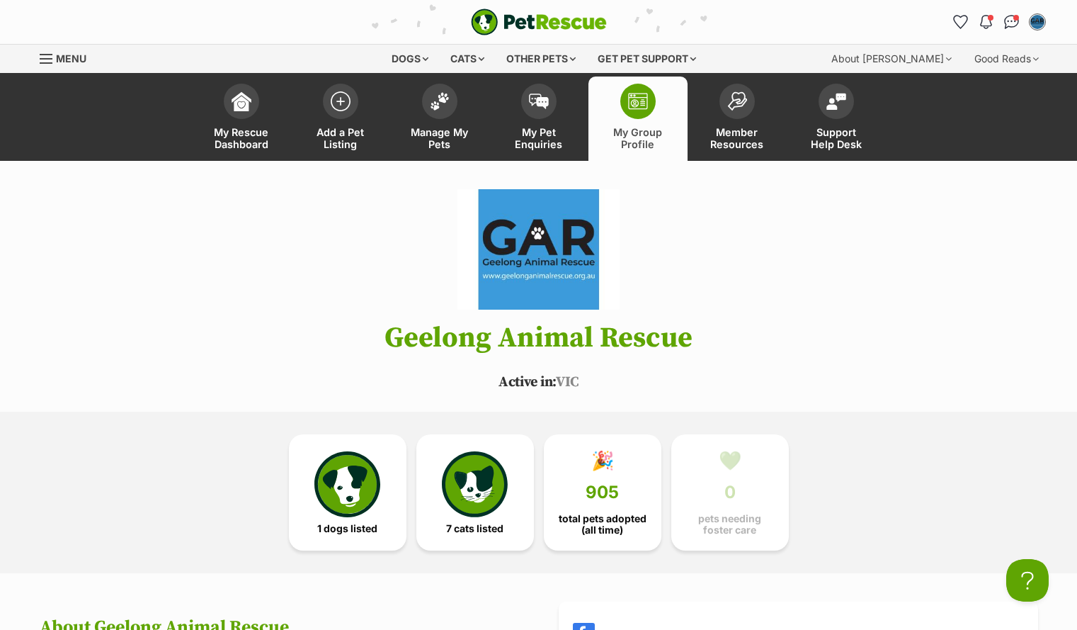
scroll to position [899, 0]
click at [567, 99] on link "My Pet Enquiries" at bounding box center [538, 118] width 99 height 84
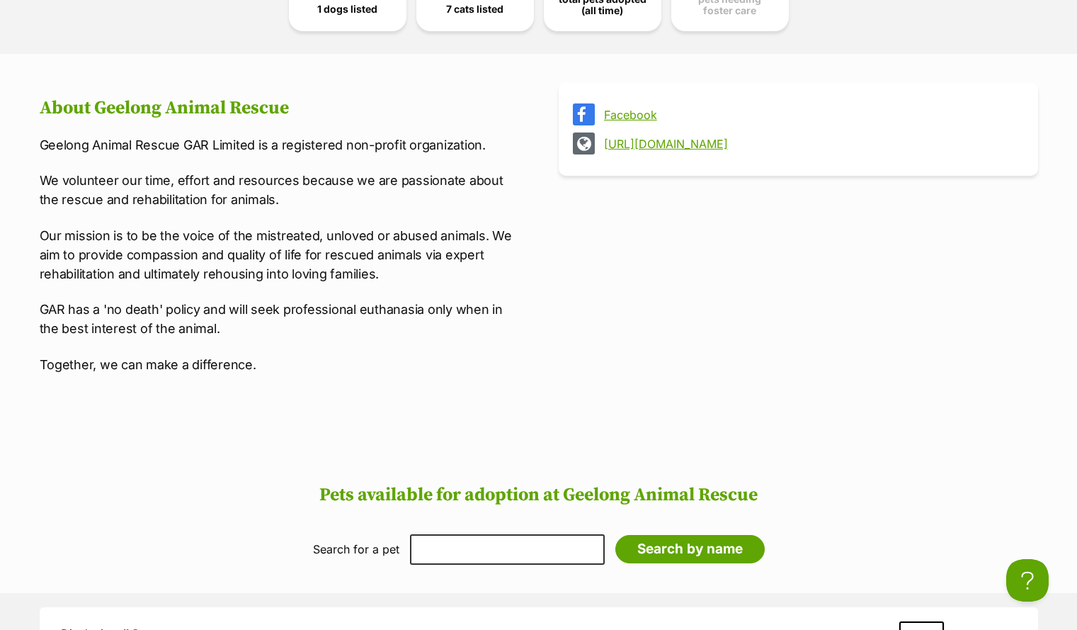
scroll to position [518, 0]
